Goal: Navigation & Orientation: Find specific page/section

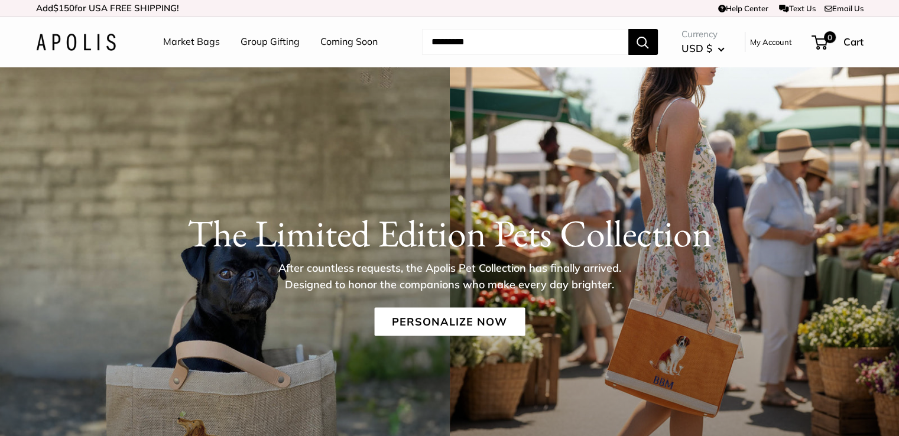
click at [184, 38] on link "Market Bags" at bounding box center [191, 42] width 57 height 18
click at [61, 38] on img at bounding box center [76, 42] width 80 height 17
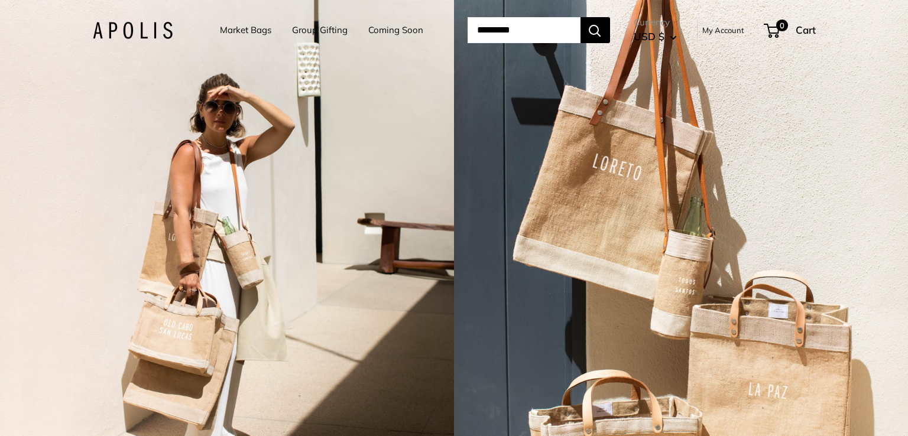
click at [245, 30] on link "Market Bags" at bounding box center [245, 30] width 51 height 17
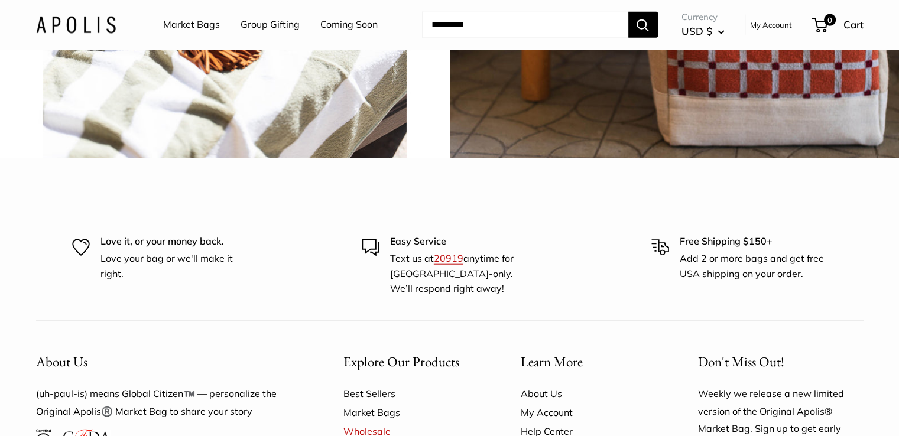
scroll to position [2659, 0]
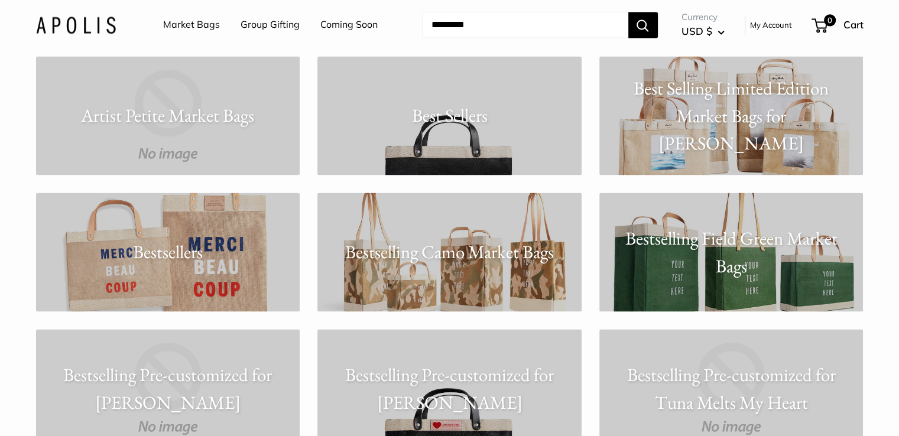
scroll to position [1950, 0]
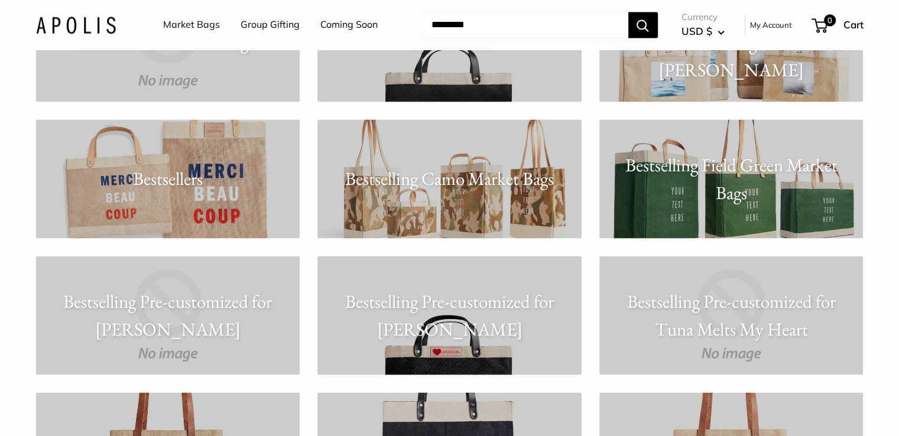
click at [405, 196] on link "Bestselling Camo Market Bags" at bounding box center [449, 178] width 264 height 119
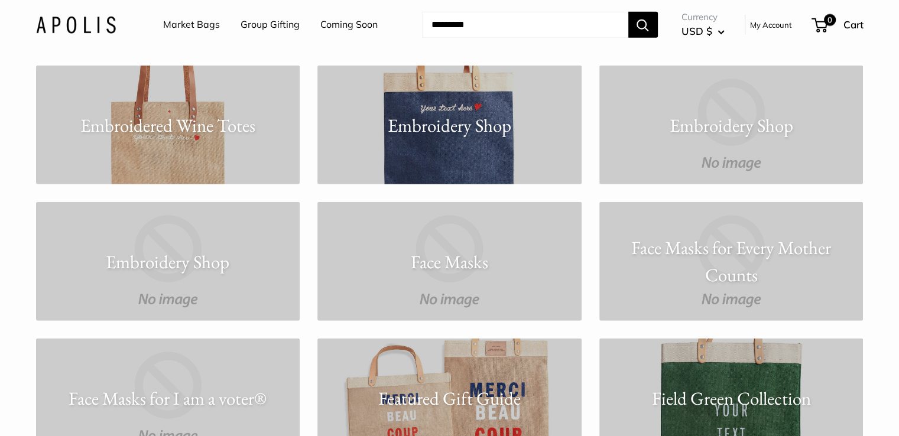
scroll to position [3132, 0]
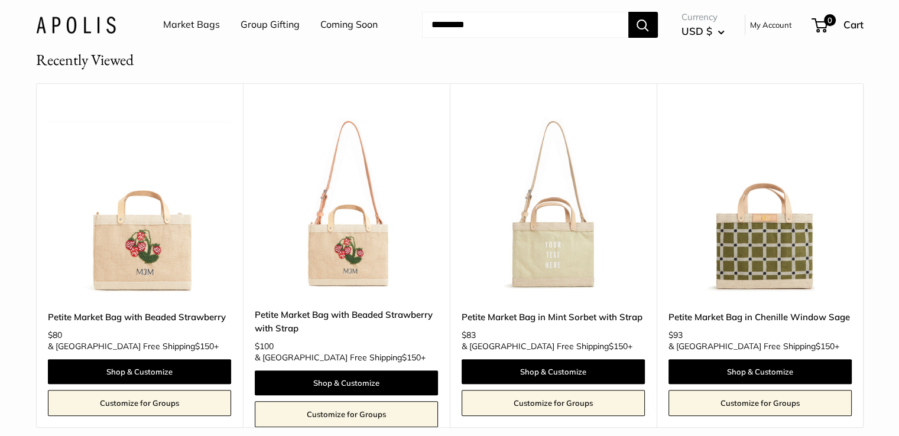
scroll to position [177, 0]
